Goal: Transaction & Acquisition: Purchase product/service

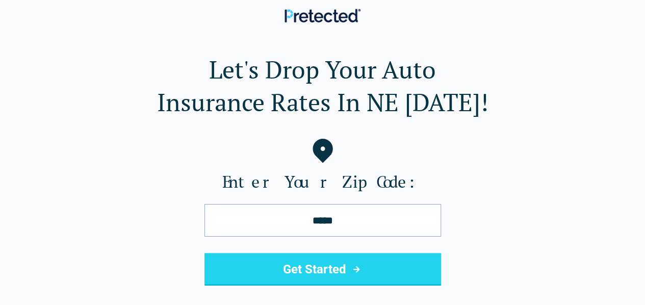
click at [301, 275] on button "Get Started" at bounding box center [322, 269] width 237 height 33
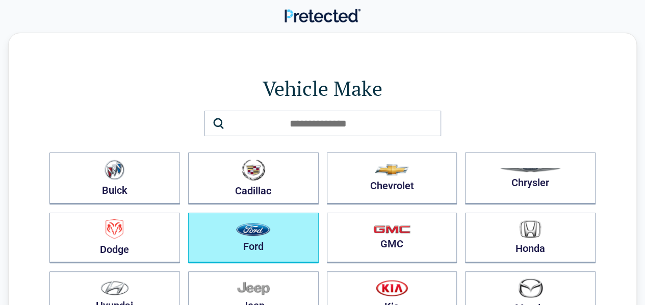
click at [291, 256] on button "Ford" at bounding box center [253, 238] width 131 height 50
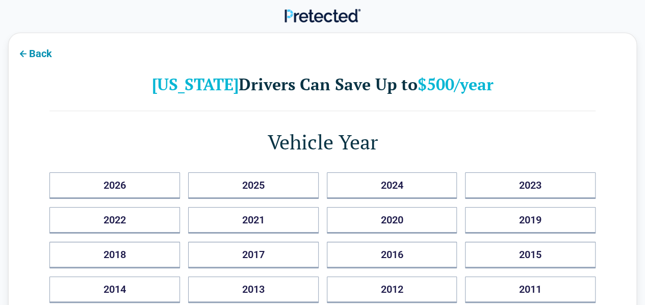
click at [34, 52] on button "Back" at bounding box center [35, 52] width 52 height 23
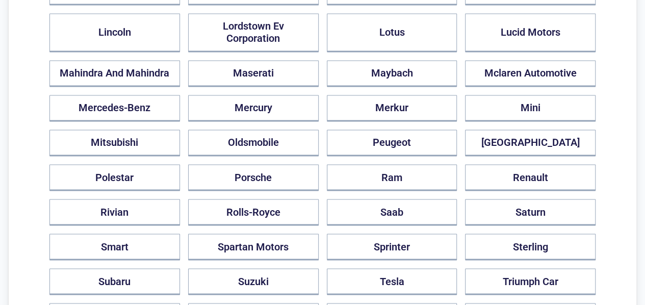
scroll to position [867, 0]
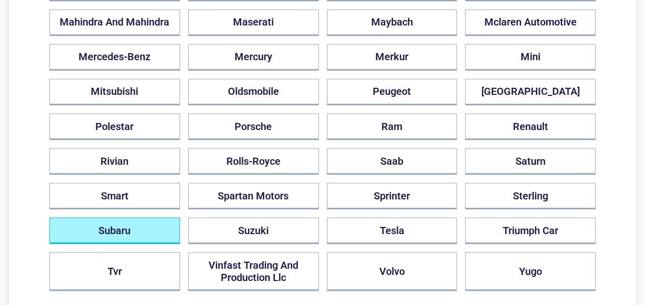
click at [108, 218] on button "Subaru" at bounding box center [114, 230] width 131 height 27
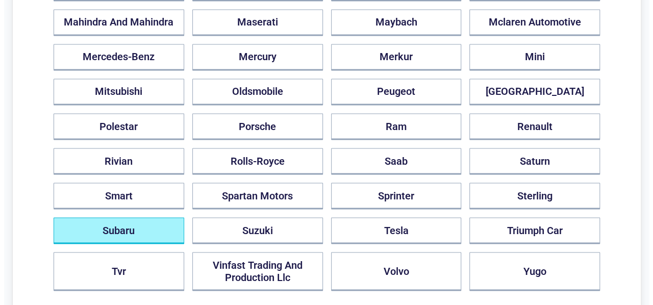
scroll to position [0, 0]
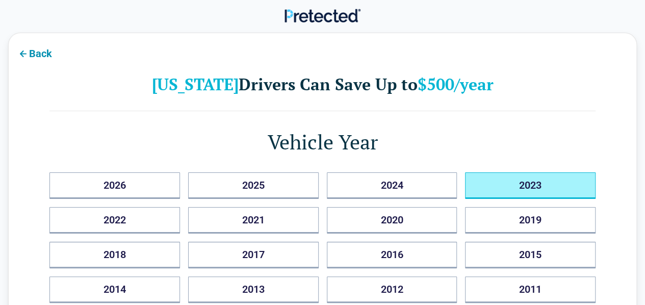
click at [538, 191] on button "2023" at bounding box center [530, 185] width 131 height 27
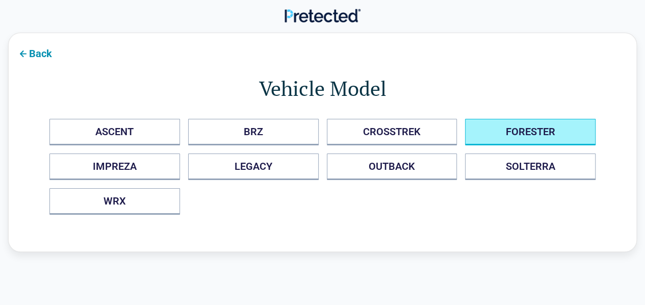
click at [542, 133] on button "FORESTER" at bounding box center [530, 132] width 131 height 27
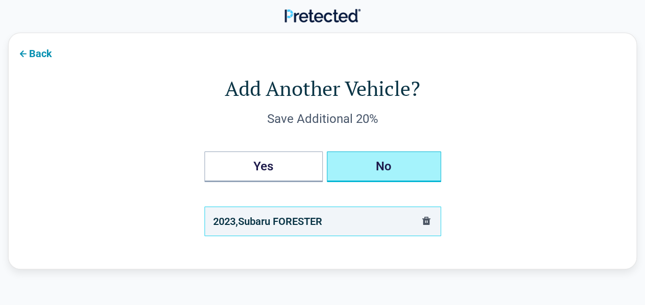
click at [387, 169] on button "No" at bounding box center [384, 166] width 114 height 31
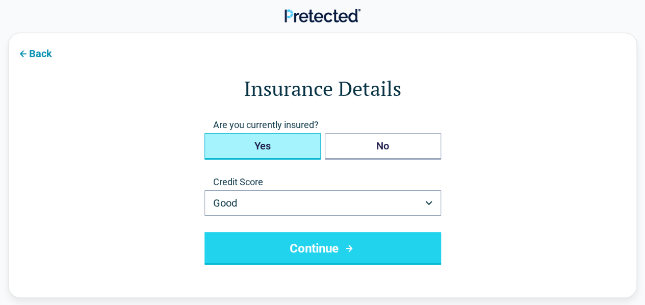
click at [303, 152] on button "Yes" at bounding box center [262, 146] width 116 height 27
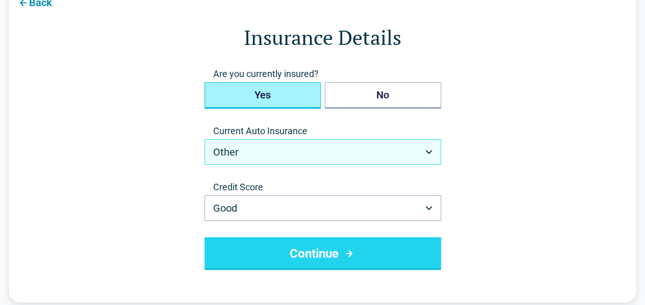
scroll to position [102, 0]
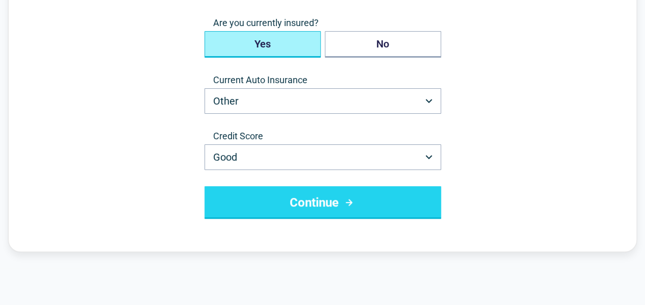
click at [310, 197] on button "Continue" at bounding box center [322, 202] width 237 height 33
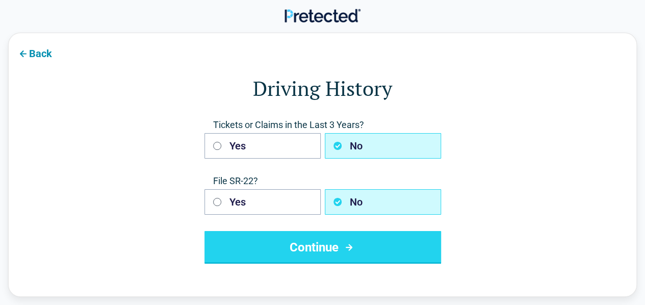
click at [377, 248] on button "Continue" at bounding box center [322, 247] width 237 height 33
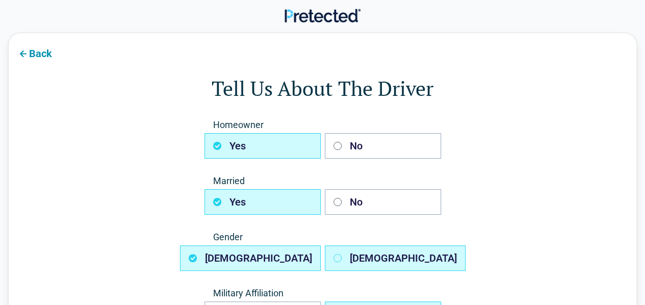
click at [368, 264] on button "[DEMOGRAPHIC_DATA]" at bounding box center [395, 257] width 141 height 25
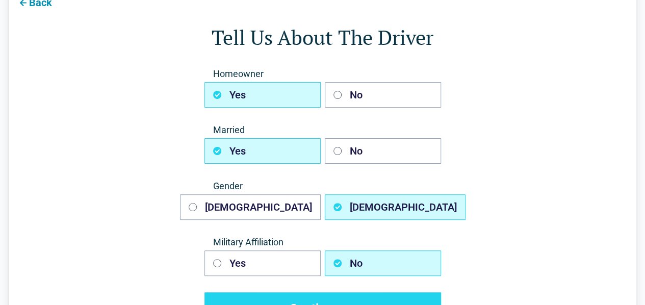
scroll to position [102, 0]
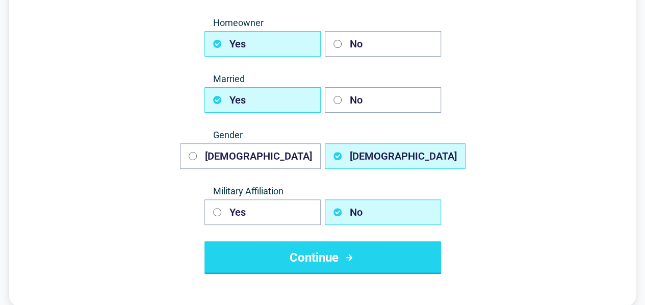
click at [364, 251] on button "Continue" at bounding box center [322, 257] width 237 height 33
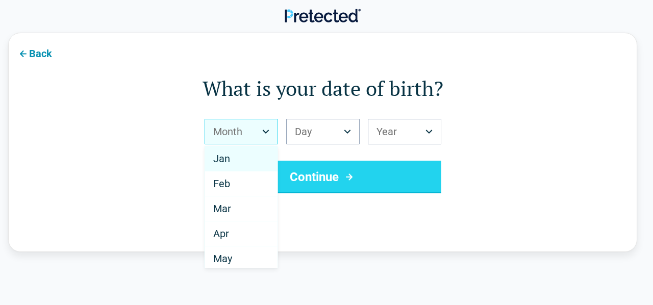
click at [269, 132] on html "Back What is your date of birth? Month *** *** *** *** *** *** *** *** *** *** …" at bounding box center [326, 300] width 653 height 600
drag, startPoint x: 256, startPoint y: 158, endPoint x: 261, endPoint y: 156, distance: 5.3
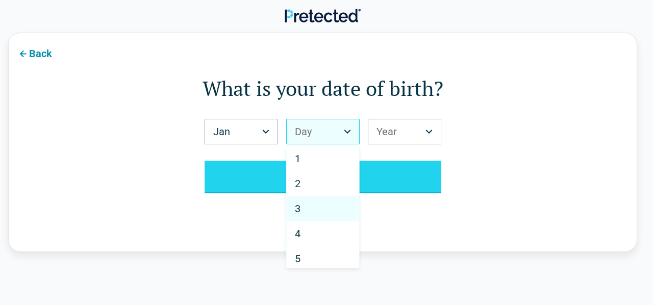
select select "*"
drag, startPoint x: 326, startPoint y: 207, endPoint x: 347, endPoint y: 181, distance: 33.1
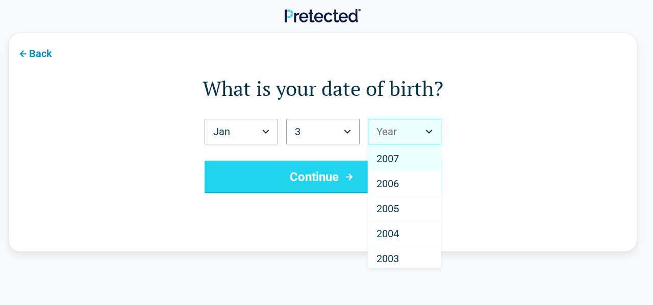
click at [390, 134] on html "Back What is your date of birth? Jan *** *** *** *** *** *** *** *** *** *** **…" at bounding box center [326, 300] width 653 height 600
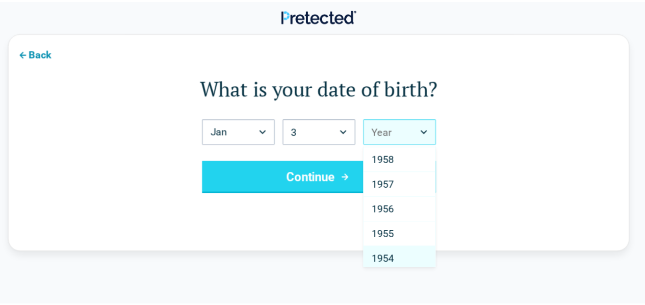
scroll to position [1173, 0]
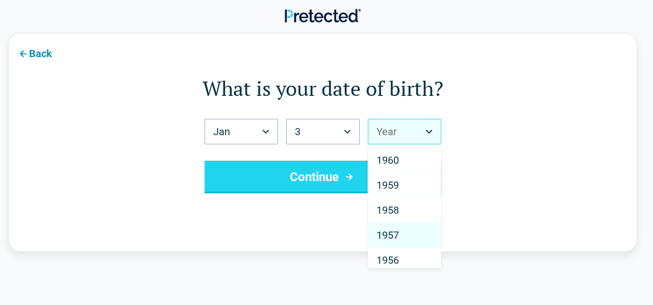
select select "****"
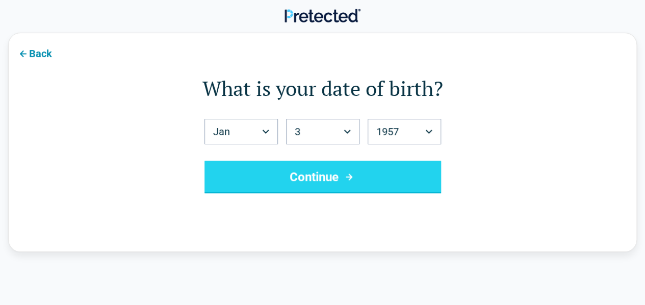
click at [339, 189] on button "Continue" at bounding box center [322, 177] width 237 height 33
